Goal: Check status: Check status

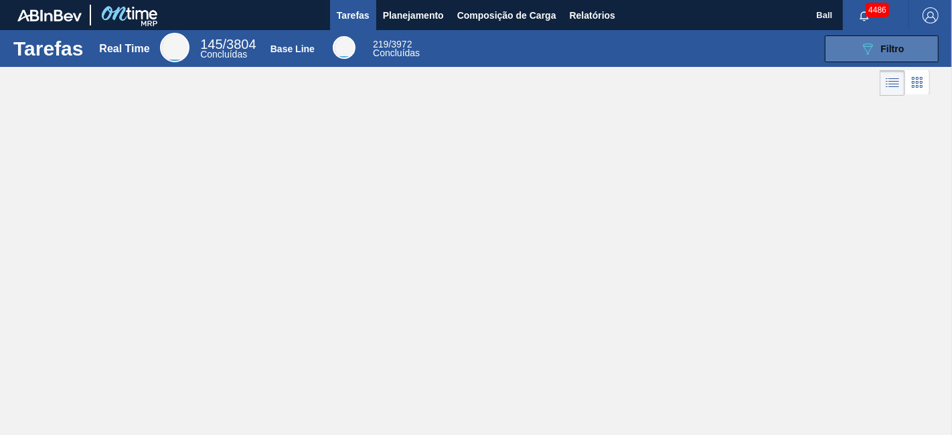
click at [905, 42] on button "089F7B8B-B2A5-4AFE-B5C0-19BA573D28AC Filtro" at bounding box center [882, 49] width 114 height 27
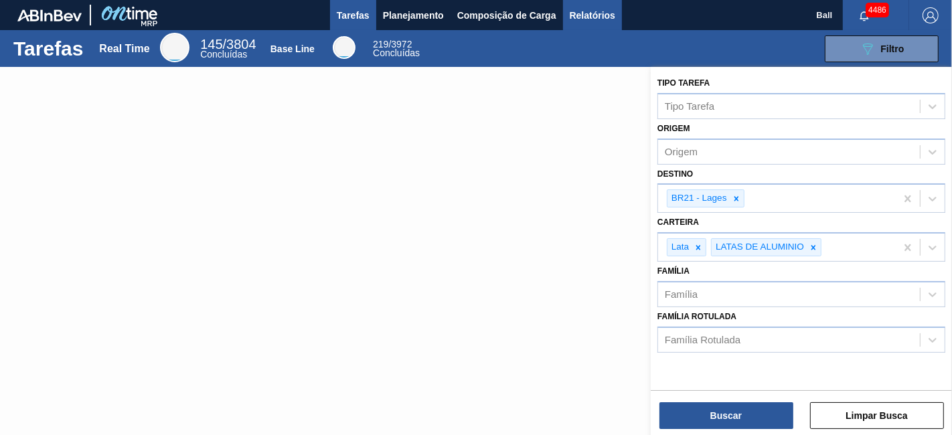
click at [597, 12] on span "Relatórios" at bounding box center [593, 15] width 46 height 16
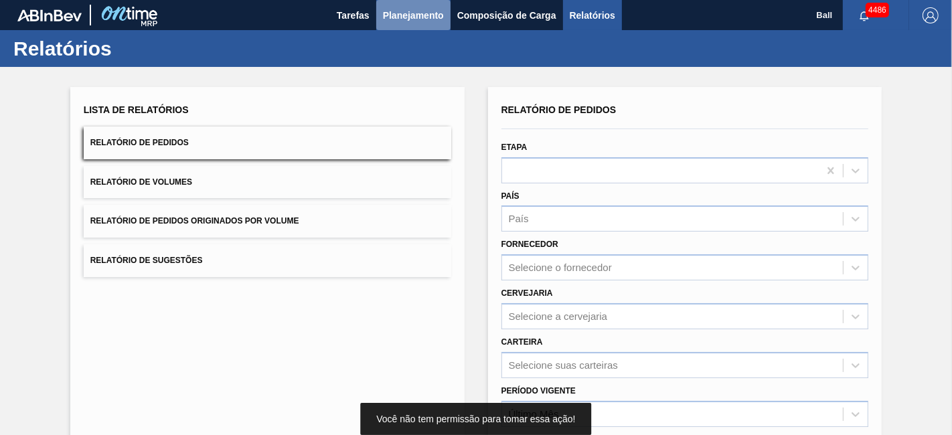
click at [417, 22] on span "Planejamento" at bounding box center [413, 15] width 61 height 16
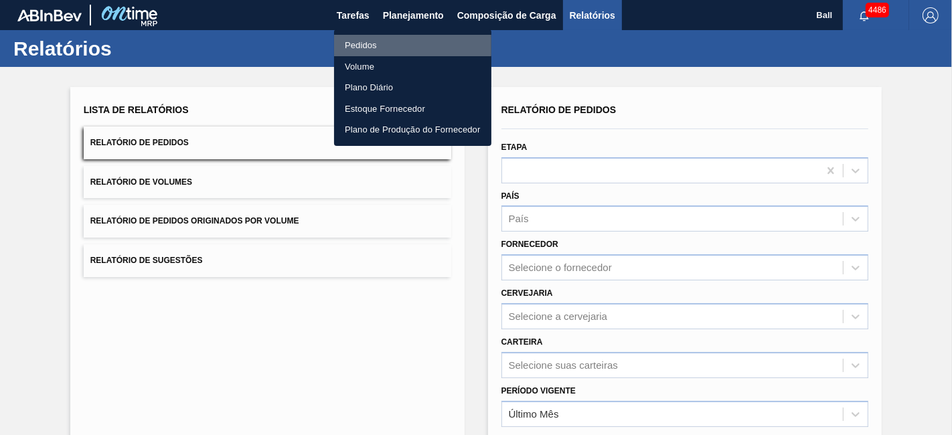
click at [369, 43] on li "Pedidos" at bounding box center [412, 45] width 157 height 21
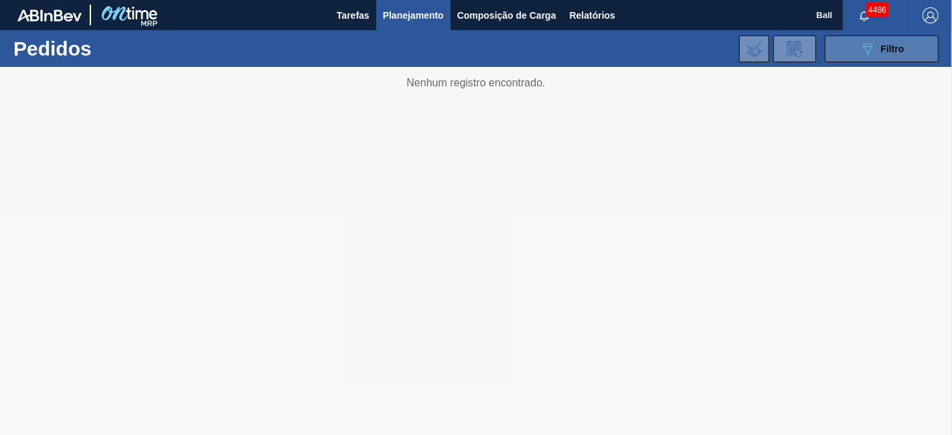
click at [899, 48] on span "Filtro" at bounding box center [892, 49] width 23 height 11
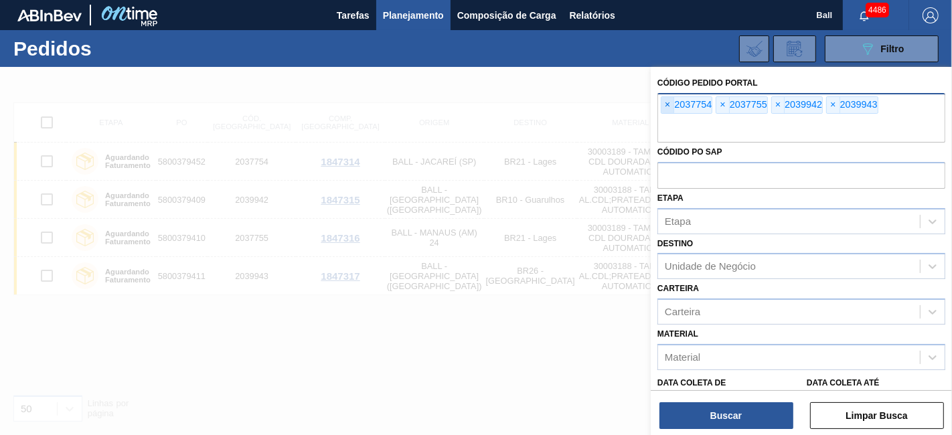
click at [669, 97] on span "×" at bounding box center [668, 105] width 13 height 16
click at [664, 105] on span "×" at bounding box center [668, 105] width 13 height 16
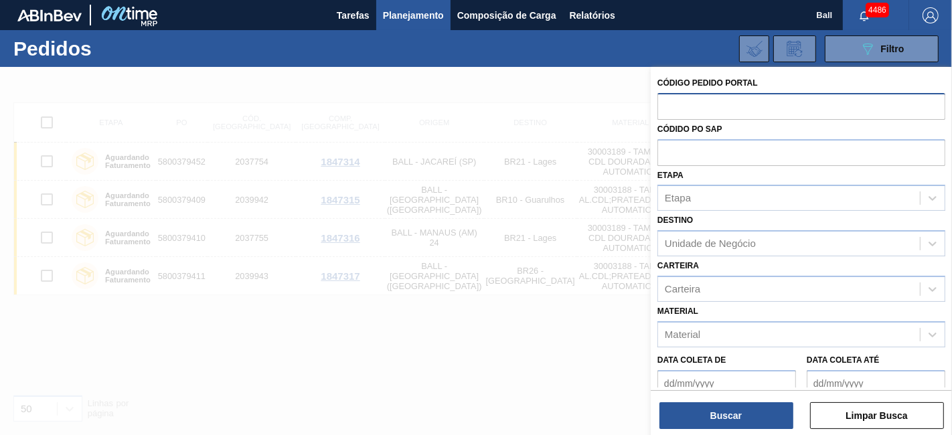
click at [664, 105] on input "text" at bounding box center [802, 105] width 288 height 25
click at [664, 149] on input "text" at bounding box center [802, 151] width 288 height 25
paste input "5800373855"
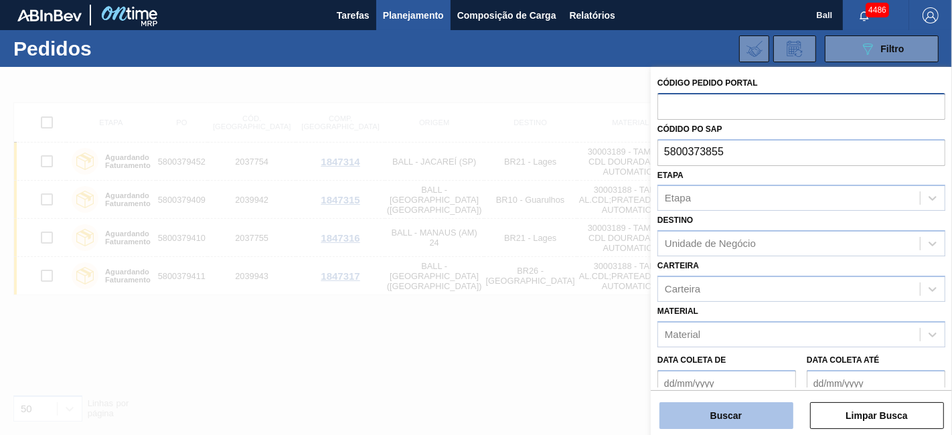
type input "5800373855"
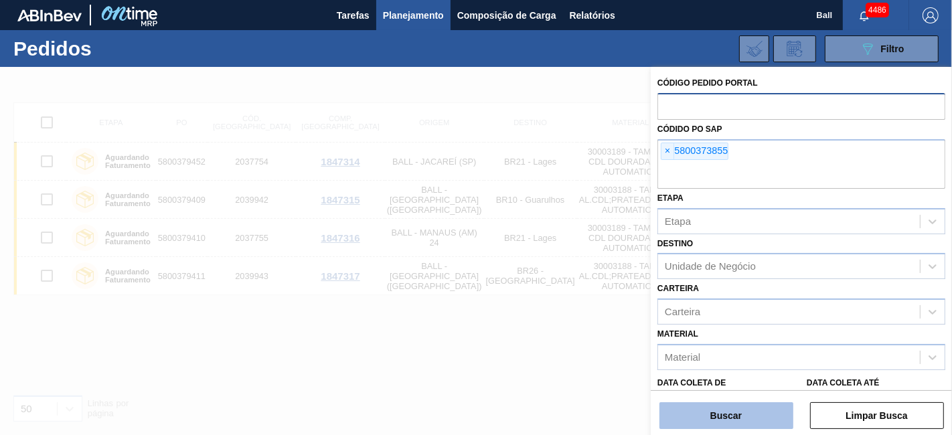
click at [727, 411] on button "Buscar" at bounding box center [727, 416] width 134 height 27
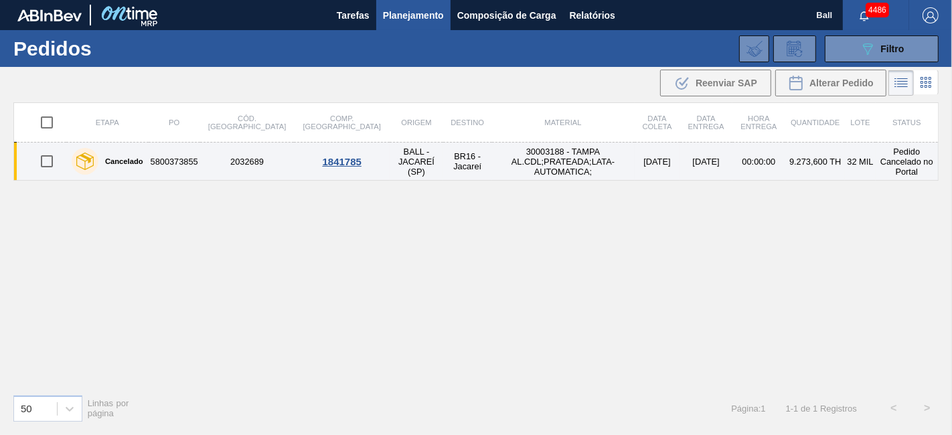
click at [635, 157] on td "[DATE]" at bounding box center [658, 162] width 46 height 38
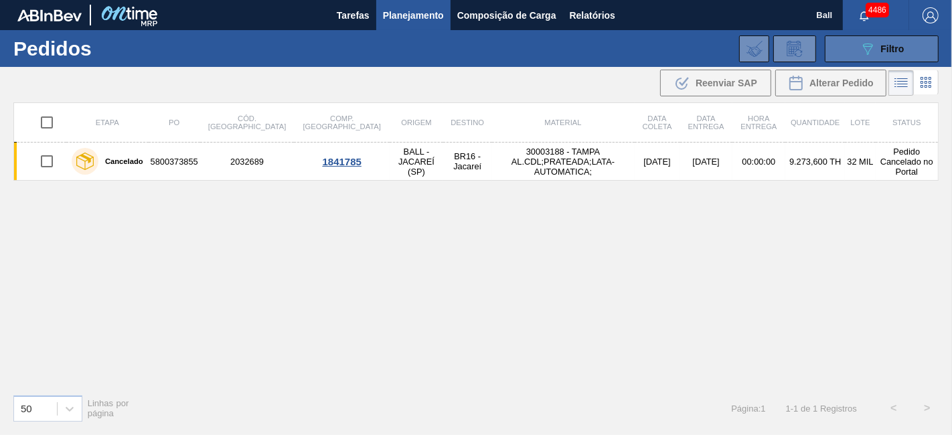
click at [906, 52] on button "089F7B8B-B2A5-4AFE-B5C0-19BA573D28AC Filtro" at bounding box center [882, 49] width 114 height 27
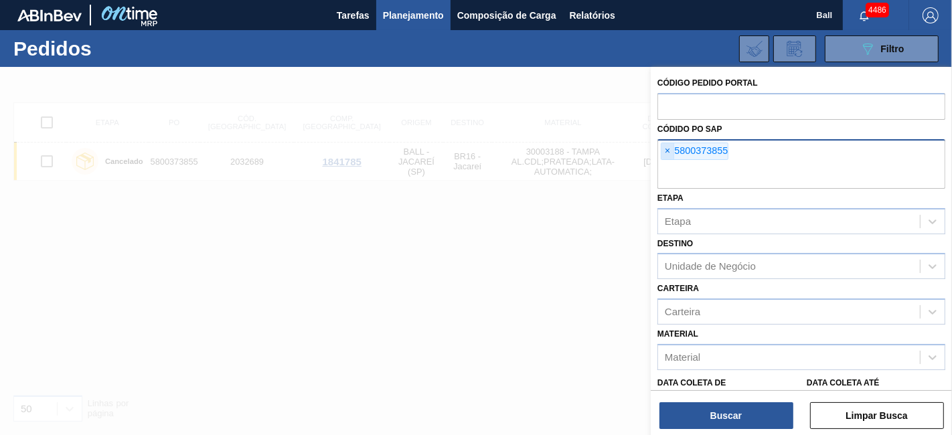
click at [662, 151] on span "×" at bounding box center [668, 151] width 13 height 16
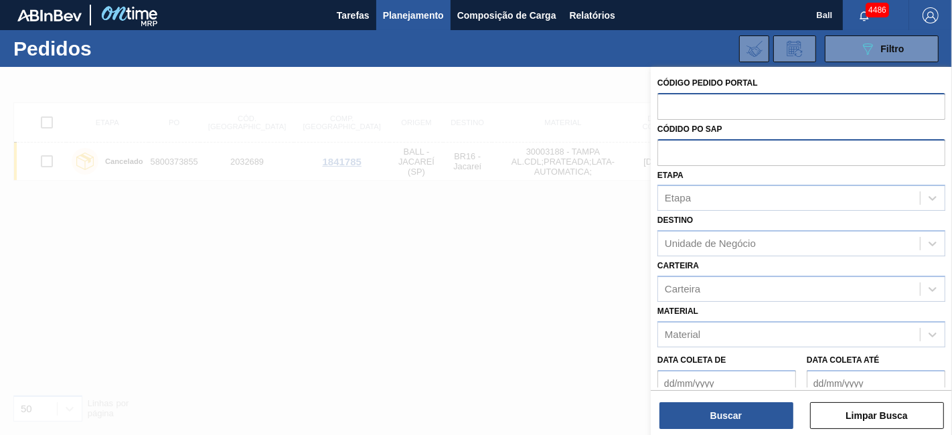
click at [683, 108] on input "text" at bounding box center [802, 105] width 288 height 25
type input "2040022"
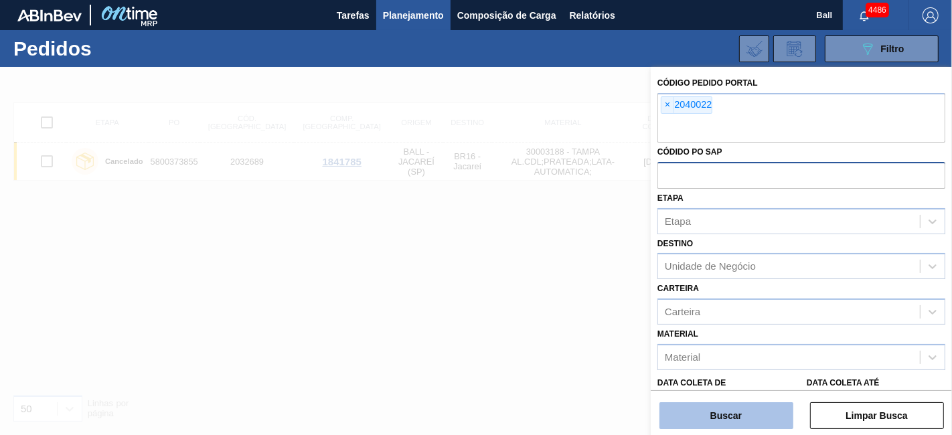
click at [743, 414] on button "Buscar" at bounding box center [727, 416] width 134 height 27
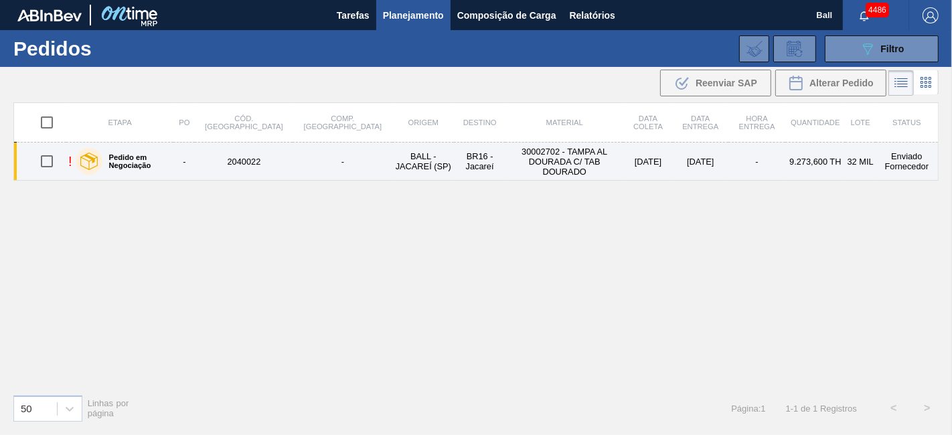
click at [574, 167] on td "30002702 - TAMPA AL DOURADA C/ TAB DOURADO" at bounding box center [565, 162] width 118 height 38
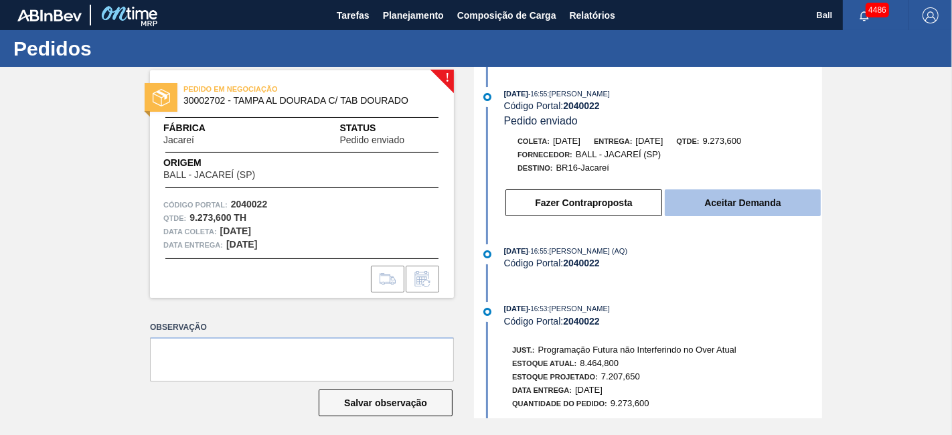
click at [717, 214] on button "Aceitar Demanda" at bounding box center [743, 203] width 156 height 27
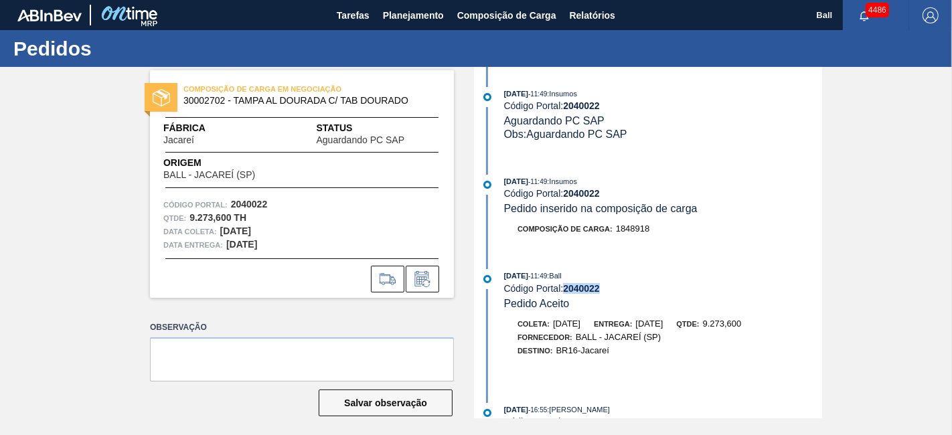
drag, startPoint x: 605, startPoint y: 294, endPoint x: 563, endPoint y: 294, distance: 41.5
click at [563, 294] on div "Código Portal: 2040022" at bounding box center [663, 288] width 318 height 11
copy div "2040022"
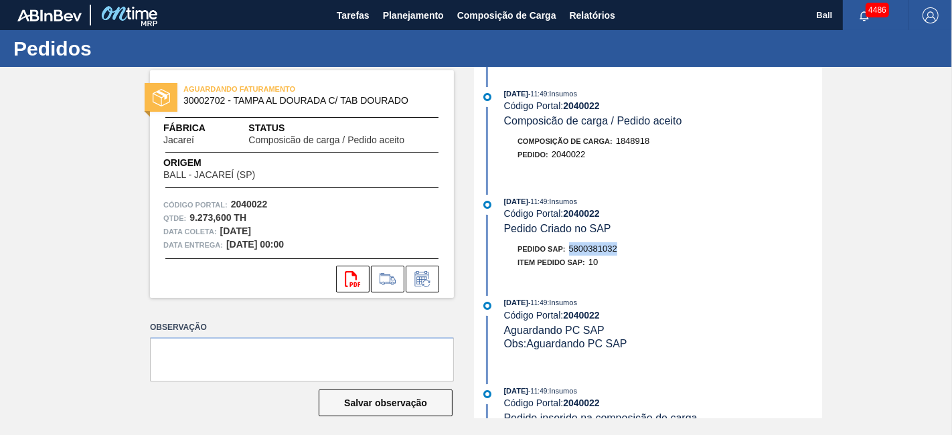
drag, startPoint x: 616, startPoint y: 253, endPoint x: 566, endPoint y: 259, distance: 50.6
click at [566, 256] on div "Pedido SAP: 5800381032" at bounding box center [663, 248] width 318 height 13
copy span "5800381032"
